Goal: Ask a question

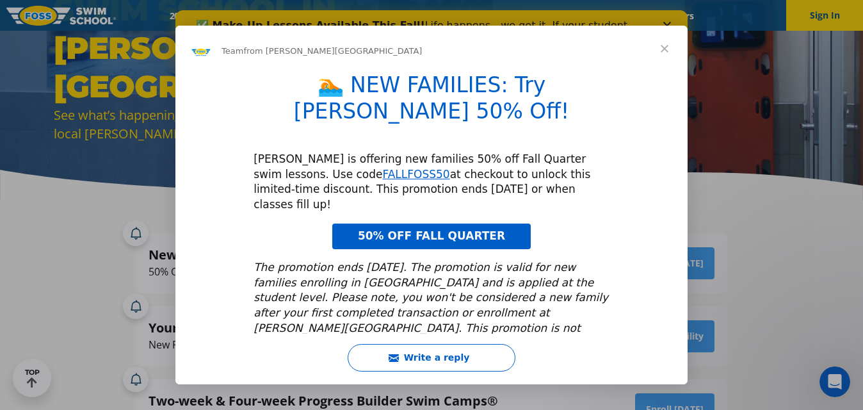
click at [667, 49] on span "Close" at bounding box center [665, 49] width 46 height 46
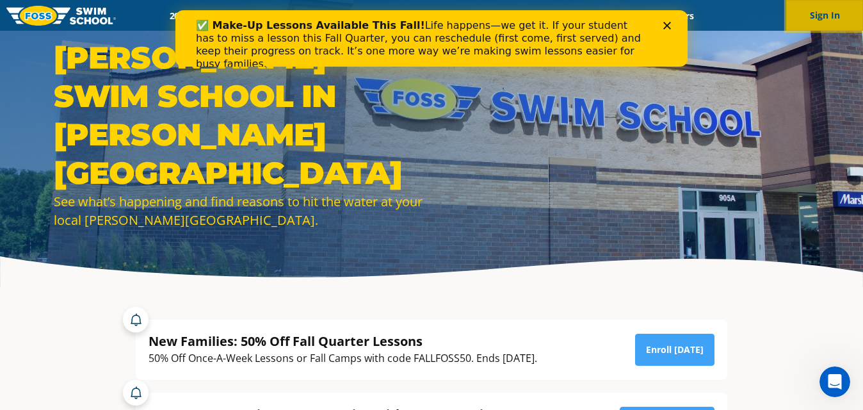
click at [822, 17] on button "Sign In" at bounding box center [824, 15] width 77 height 31
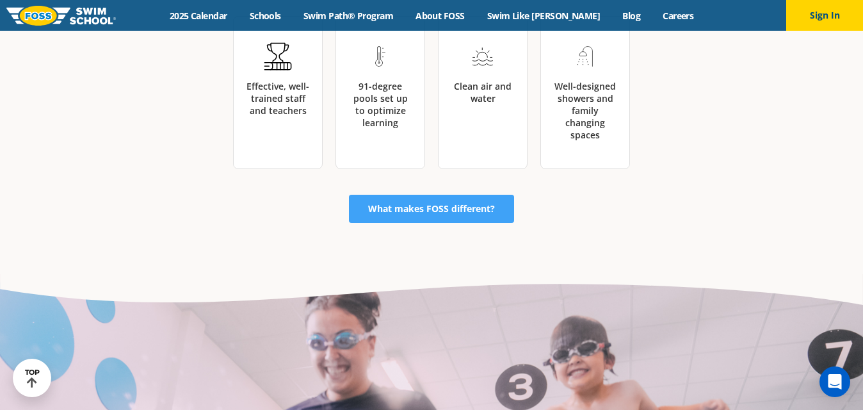
scroll to position [2052, 0]
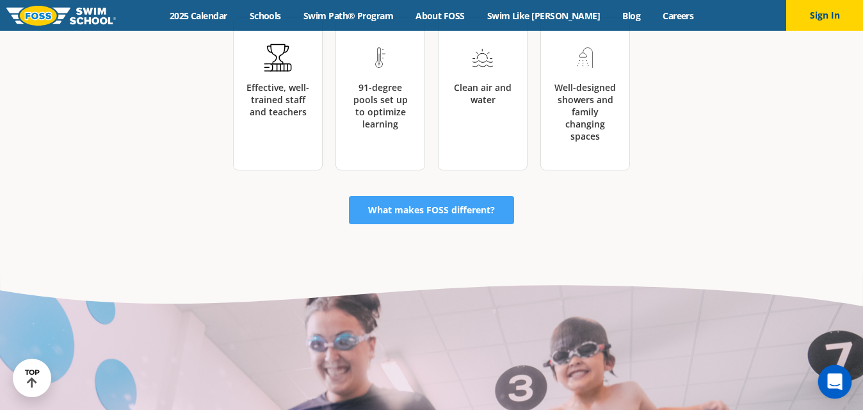
click at [842, 382] on div "Open Intercom Messenger" at bounding box center [835, 382] width 34 height 34
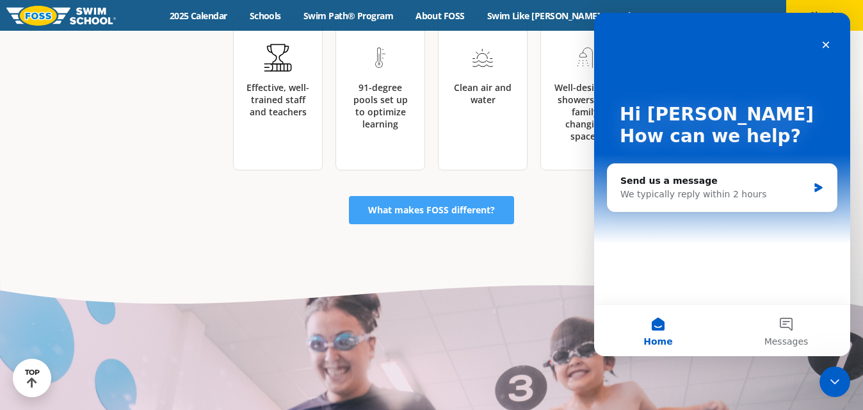
scroll to position [0, 0]
click at [811, 49] on div "Hi Sara 👋 How can we help? Send us a message We typically reply within 2 hours" at bounding box center [722, 158] width 256 height 291
click at [825, 38] on div "Close" at bounding box center [825, 44] width 23 height 23
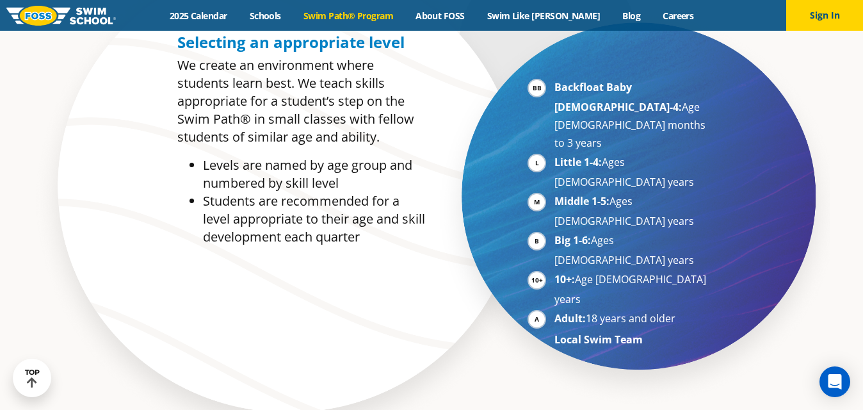
scroll to position [655, 0]
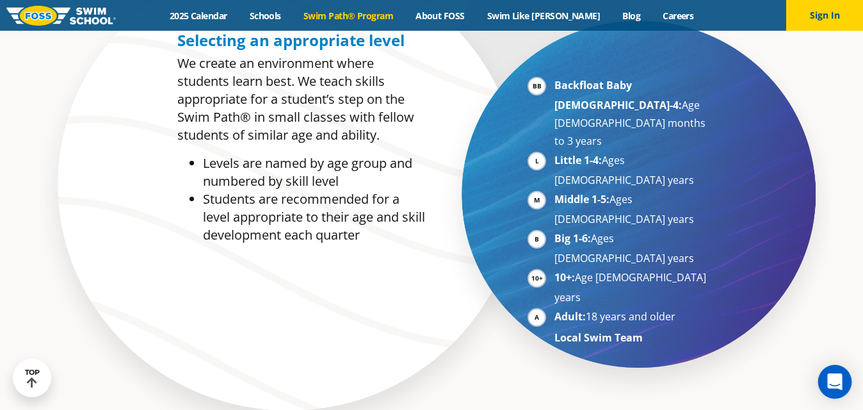
click at [830, 381] on icon "Open Intercom Messenger" at bounding box center [834, 381] width 15 height 17
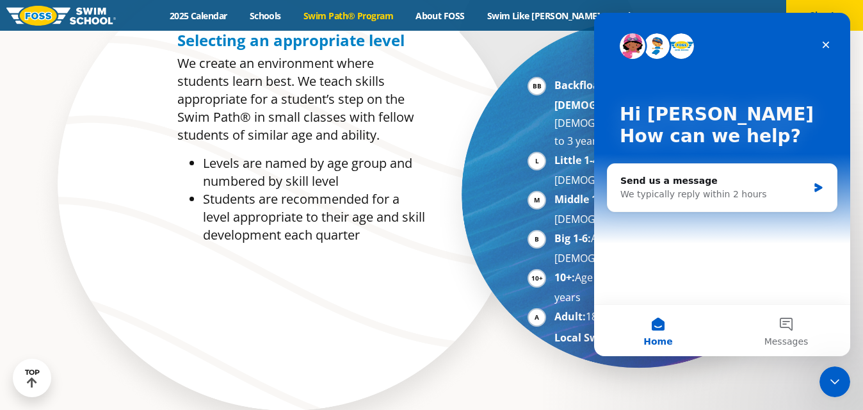
scroll to position [0, 0]
click at [788, 325] on button "Messages" at bounding box center [786, 330] width 128 height 51
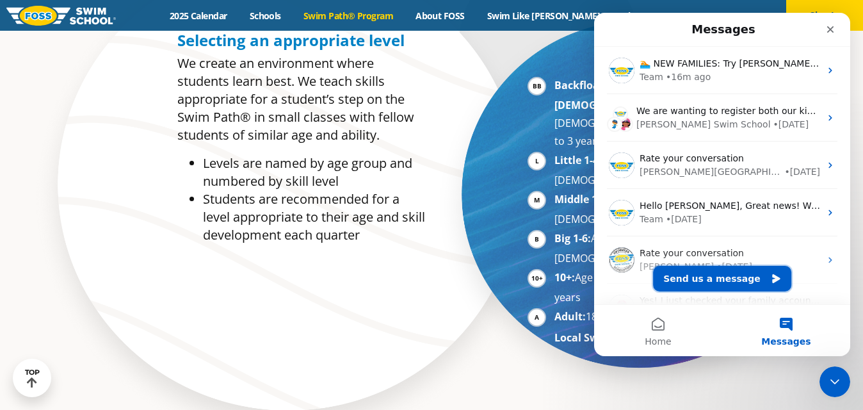
click at [715, 282] on button "Send us a message" at bounding box center [722, 279] width 138 height 26
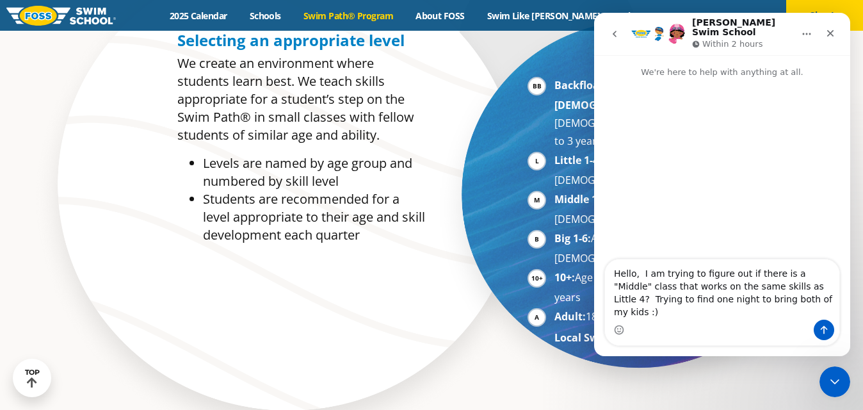
type textarea "Hello, I am trying to figure out if there is a "Middle" class that works on the…"
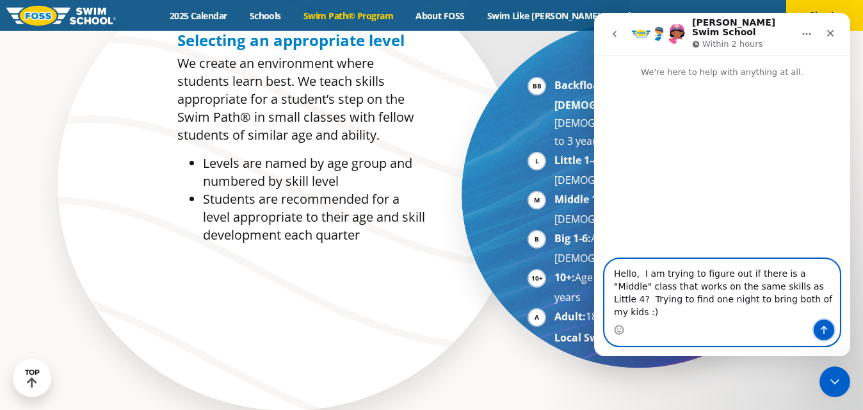
click at [822, 327] on icon "Send a message…" at bounding box center [824, 330] width 7 height 8
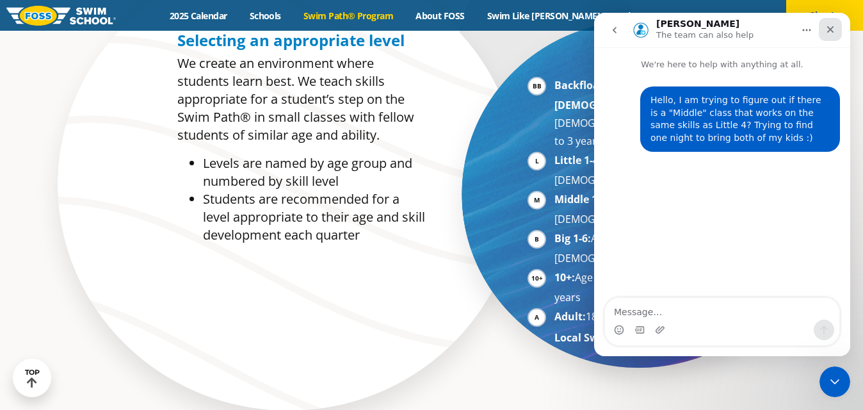
click at [832, 29] on icon "Close" at bounding box center [830, 29] width 10 height 10
